Goal: Task Accomplishment & Management: Use online tool/utility

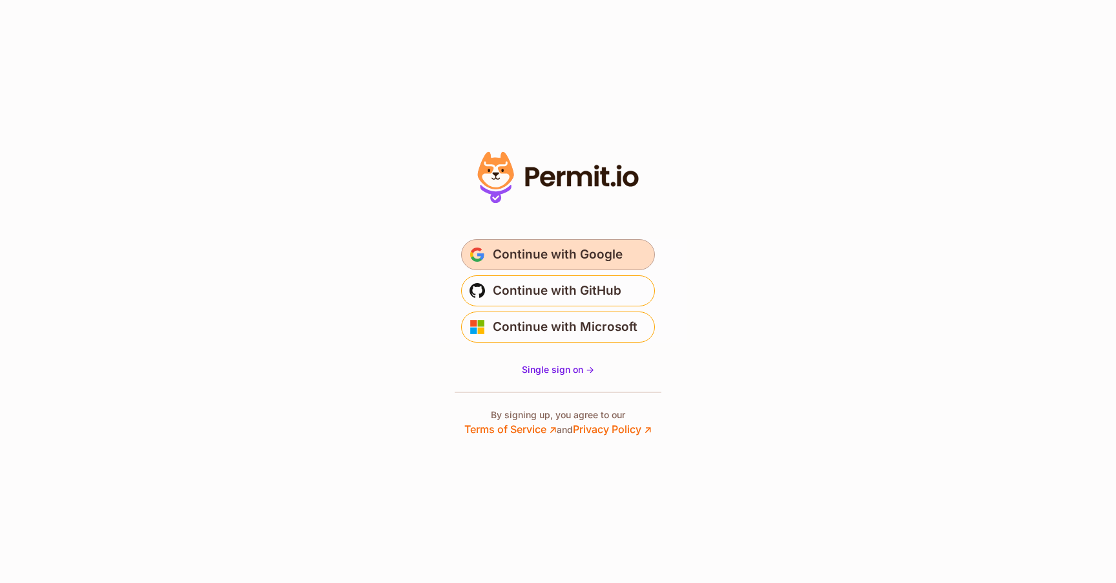
click at [614, 260] on span "Continue with Google" at bounding box center [558, 254] width 130 height 21
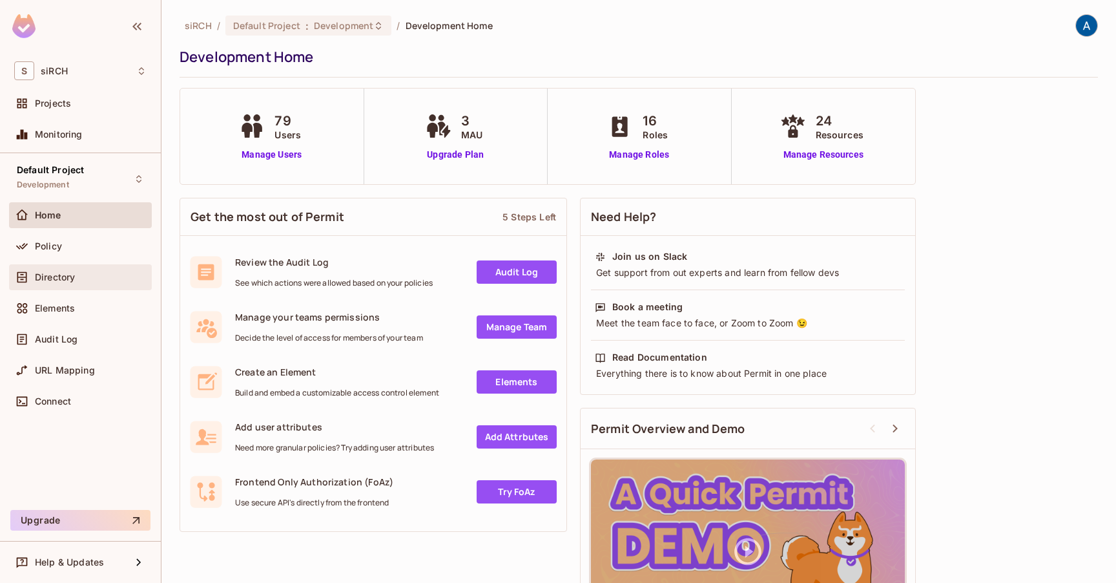
click at [94, 276] on div "Directory" at bounding box center [91, 277] width 112 height 10
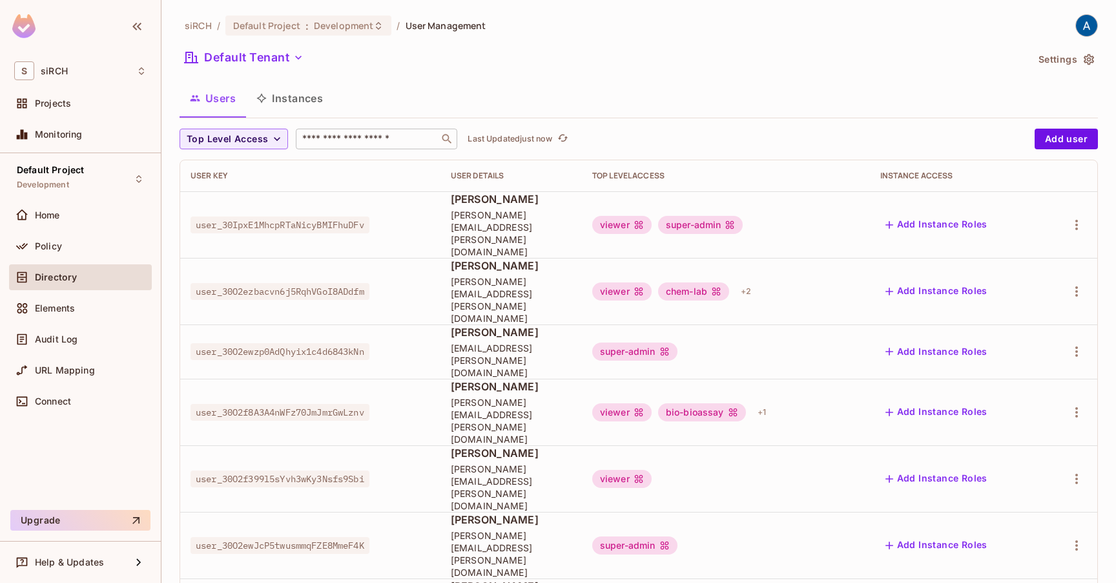
click at [386, 142] on input "text" at bounding box center [368, 138] width 136 height 13
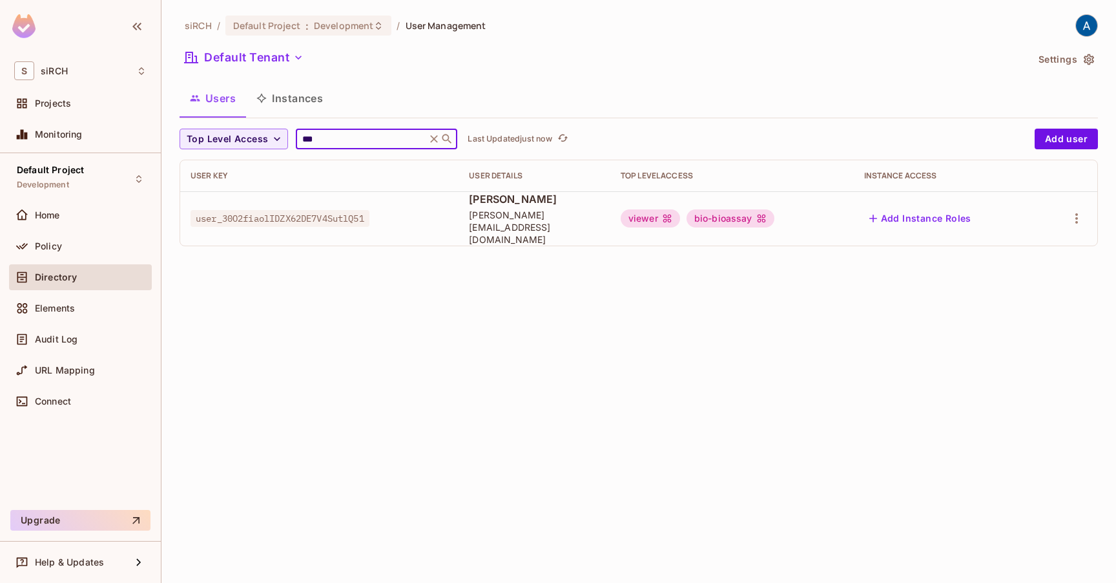
type input "***"
